Goal: Task Accomplishment & Management: Manage account settings

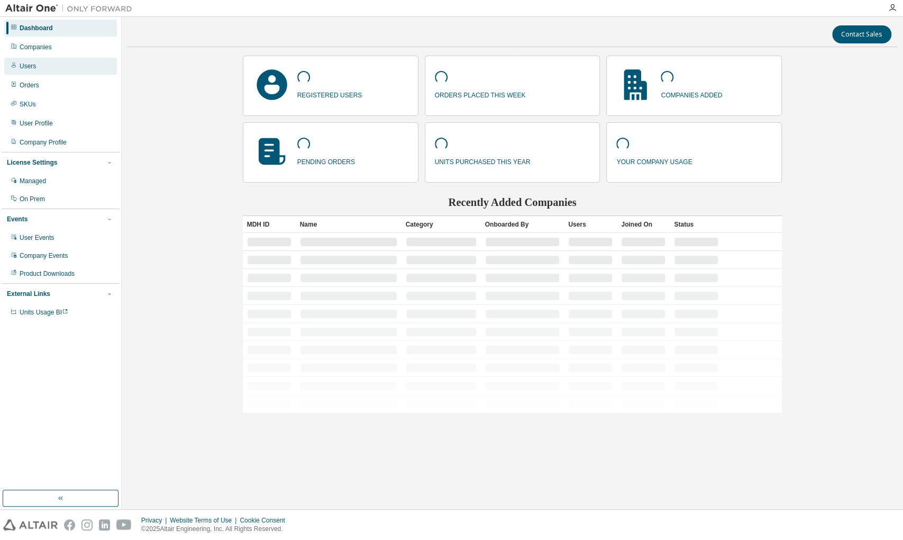
click at [25, 67] on div "Users" at bounding box center [28, 66] width 16 height 8
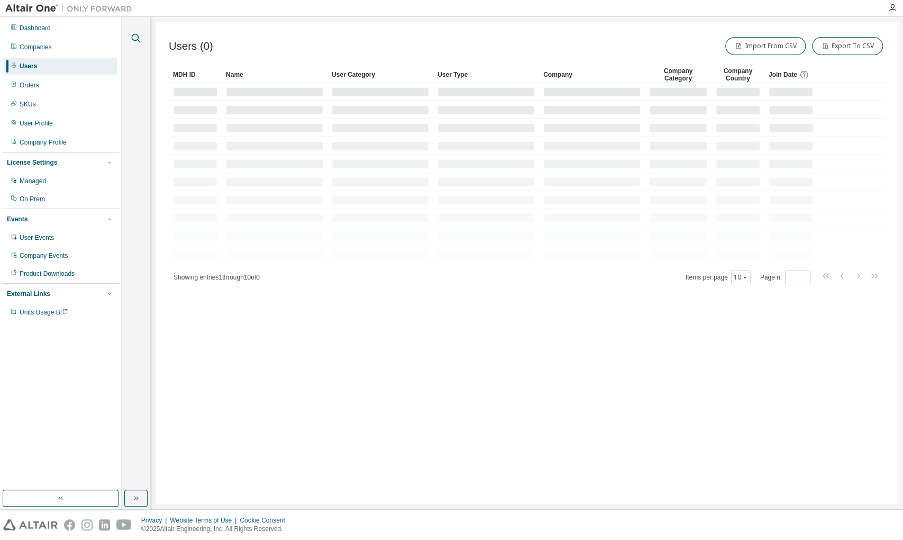
click at [138, 37] on icon "button" at bounding box center [136, 38] width 9 height 9
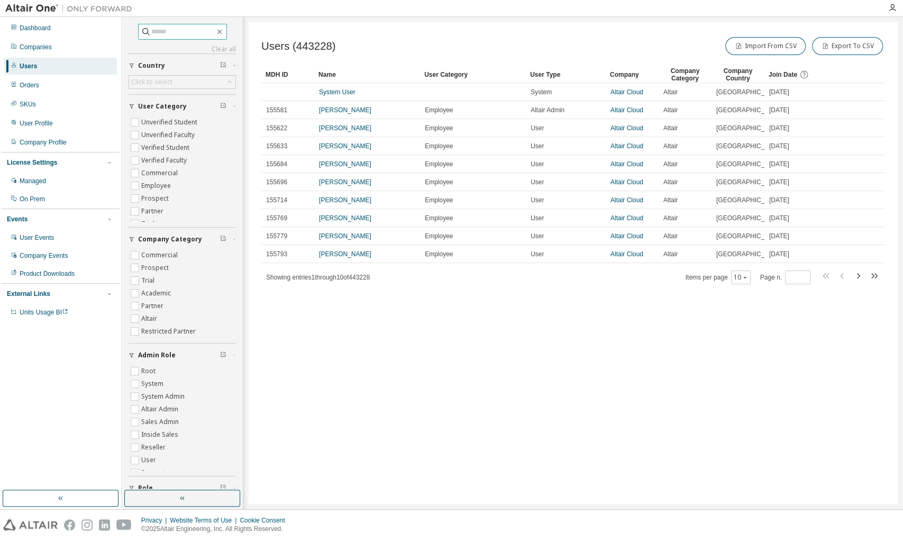
click at [196, 34] on input "text" at bounding box center [182, 31] width 63 height 11
paste input "**********"
type input "**********"
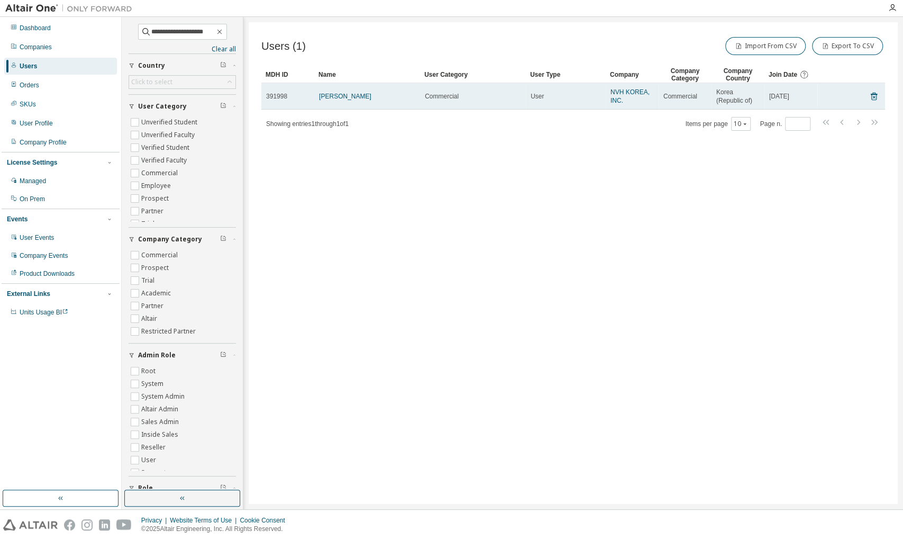
click at [607, 88] on td "NVH KOREA, INC." at bounding box center [632, 96] width 53 height 26
click at [613, 93] on link "NVH KOREA, INC." at bounding box center [630, 96] width 39 height 16
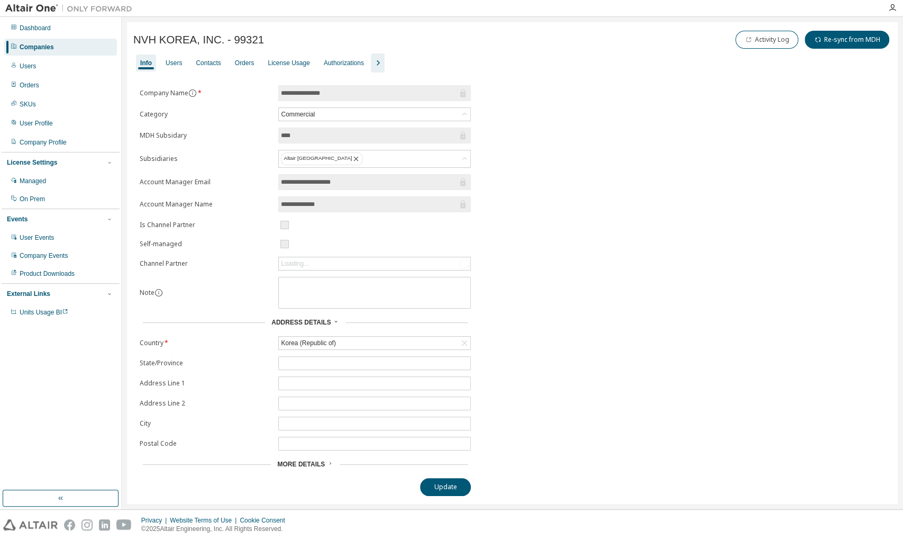
click at [379, 60] on icon "button" at bounding box center [377, 63] width 13 height 13
click at [440, 59] on div "Groups" at bounding box center [445, 63] width 21 height 8
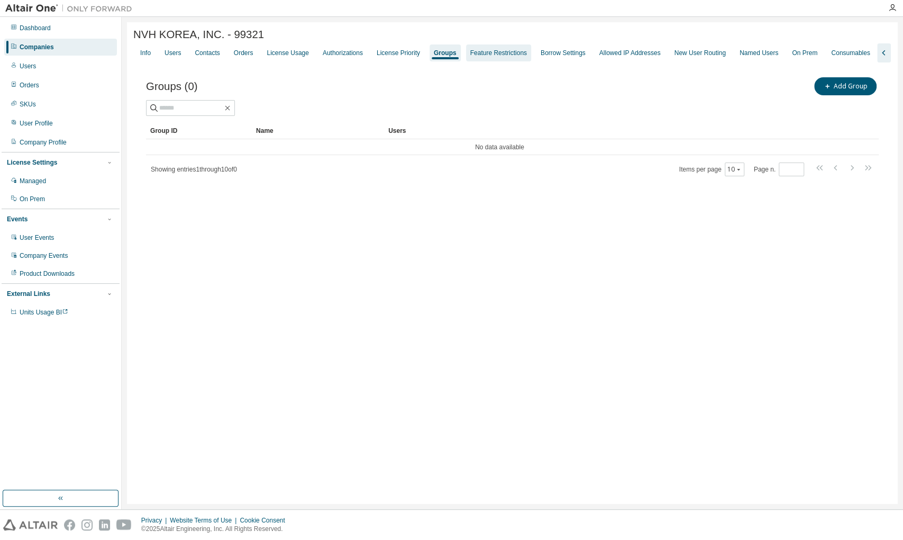
click at [475, 55] on div "Feature Restrictions" at bounding box center [498, 53] width 57 height 8
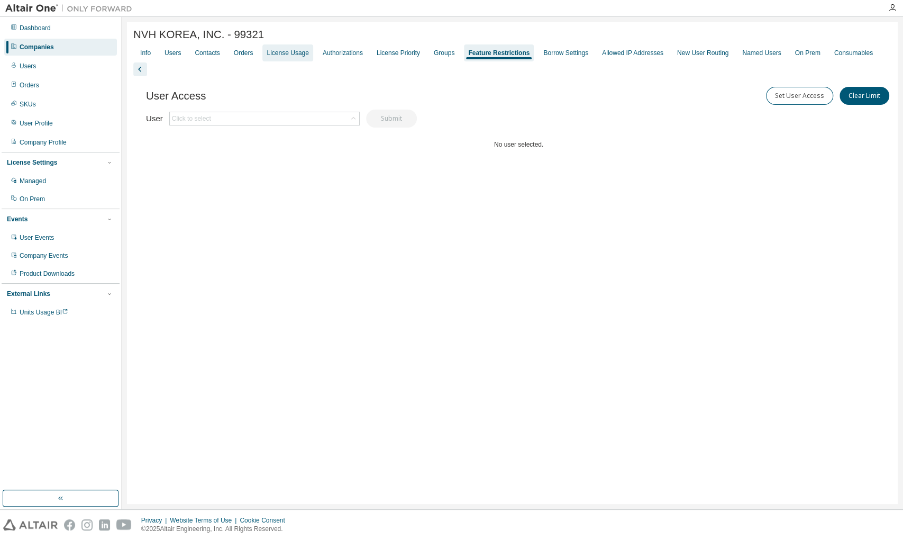
click at [292, 53] on div "License Usage" at bounding box center [288, 53] width 42 height 8
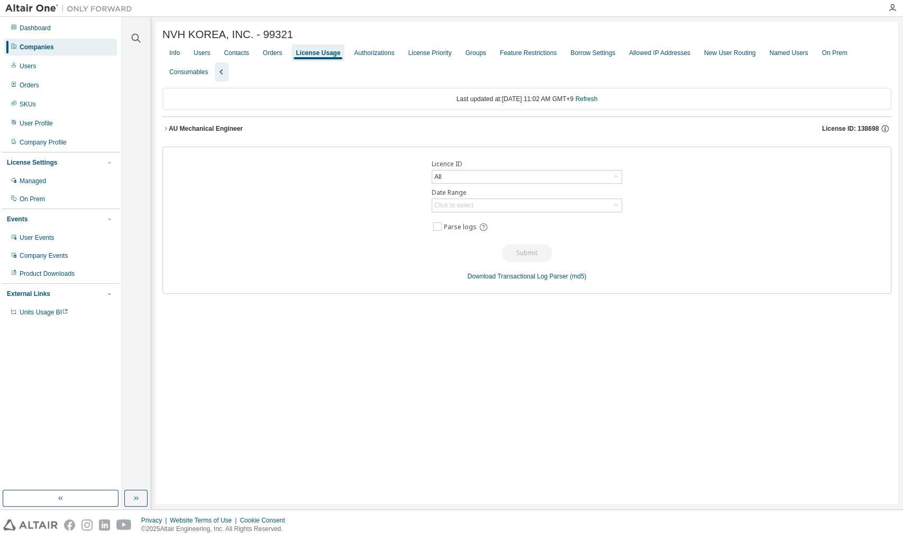
click at [167, 131] on icon "button" at bounding box center [165, 128] width 6 height 6
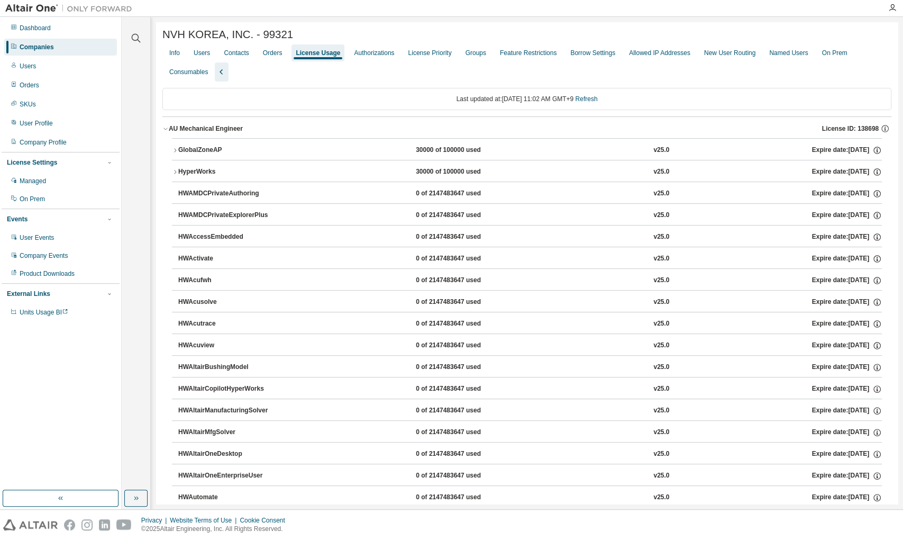
click at [173, 170] on icon "button" at bounding box center [175, 172] width 6 height 6
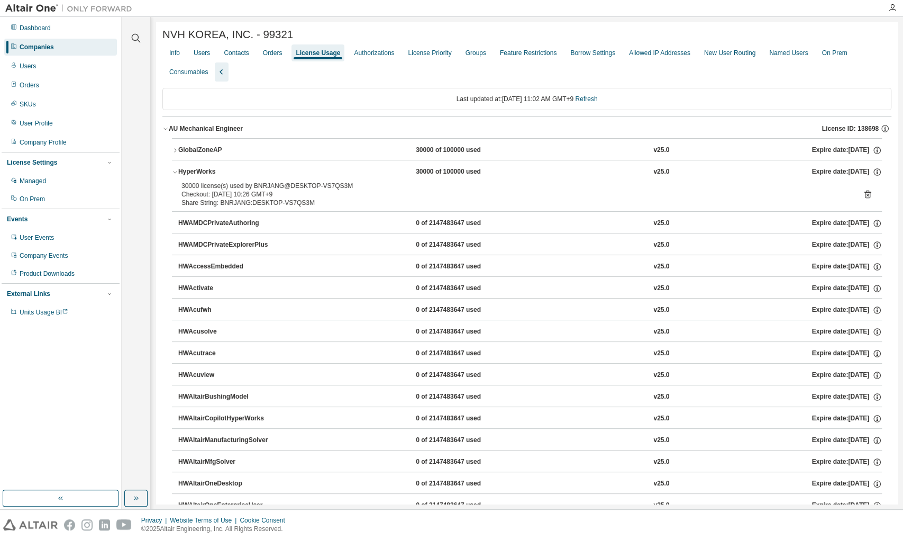
click at [172, 153] on icon "button" at bounding box center [175, 150] width 6 height 6
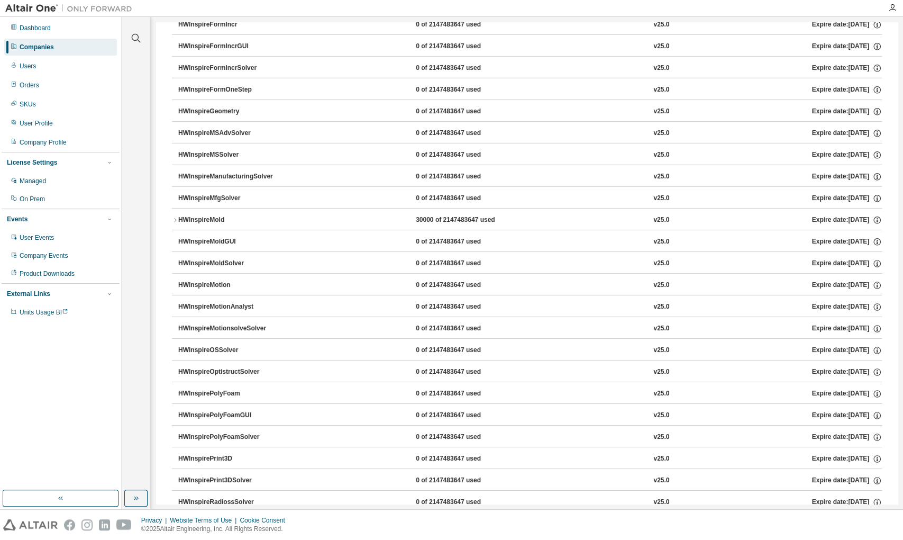
scroll to position [2218, 0]
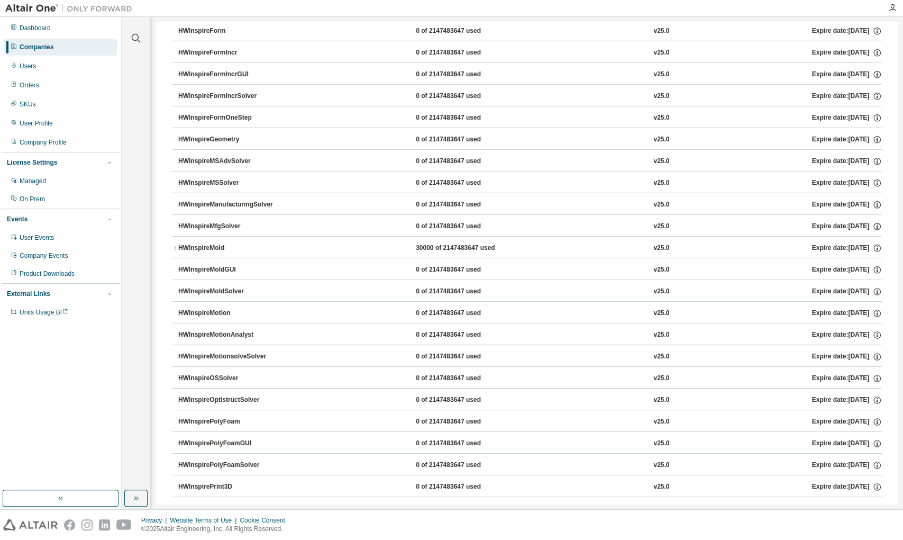
click at [176, 245] on icon "button" at bounding box center [175, 248] width 6 height 6
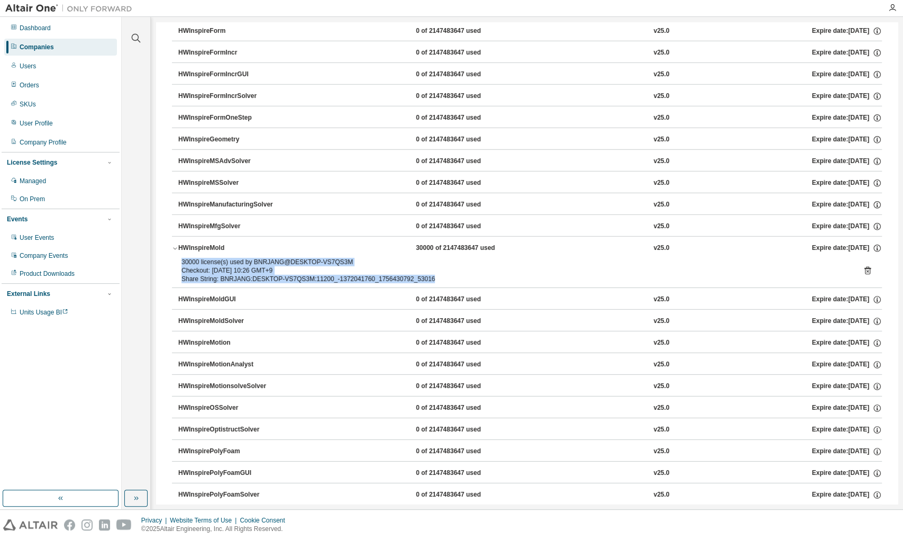
drag, startPoint x: 473, startPoint y: 262, endPoint x: 161, endPoint y: 248, distance: 311.4
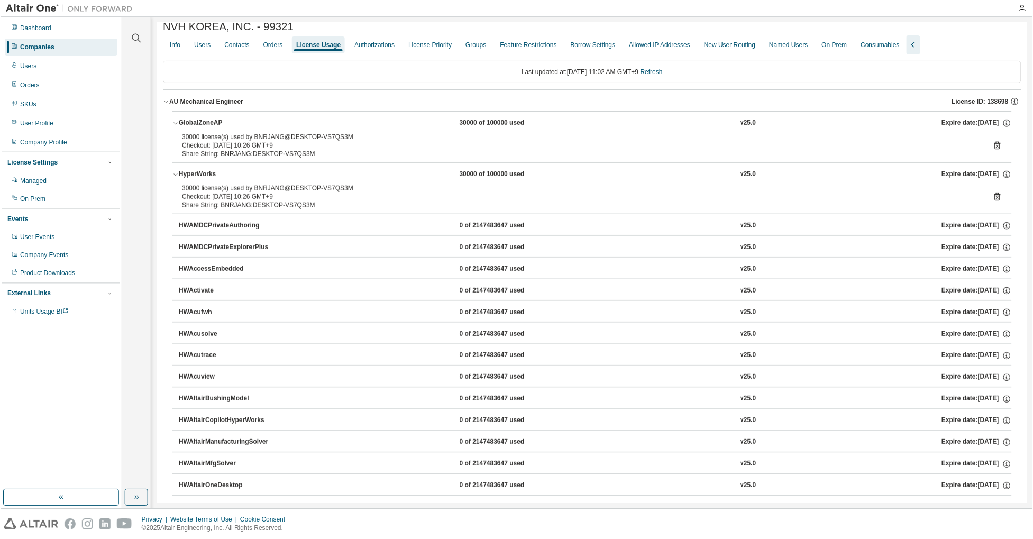
scroll to position [0, 0]
